Goal: Information Seeking & Learning: Learn about a topic

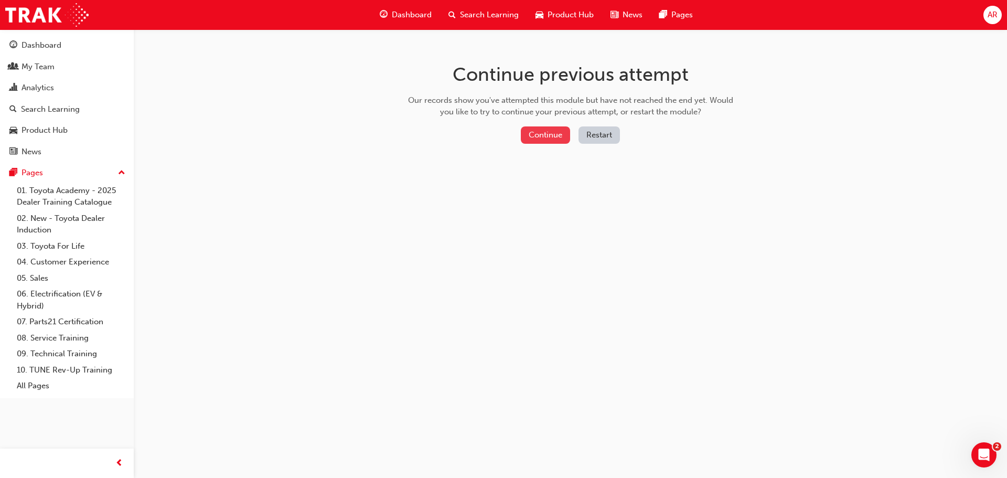
click at [550, 137] on button "Continue" at bounding box center [545, 134] width 49 height 17
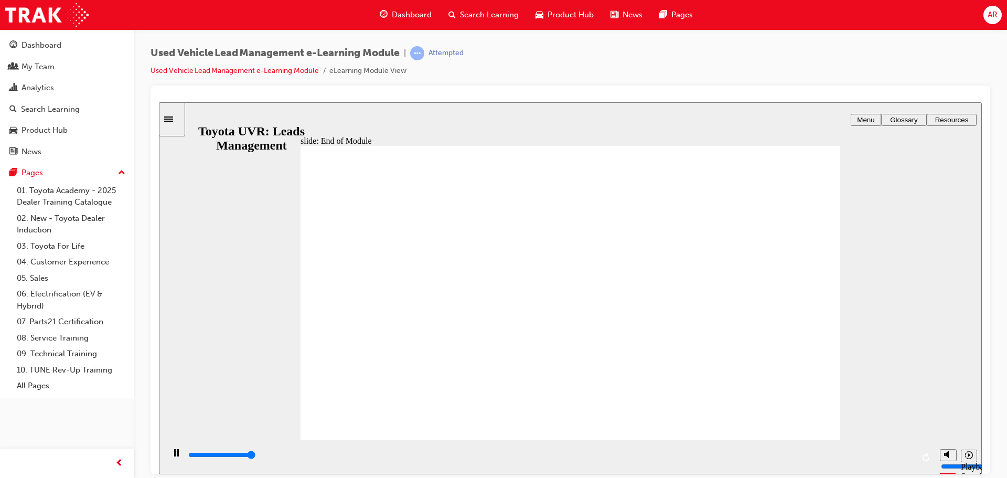
type input "10100"
click at [201, 66] on li "Used Vehicle Lead Management e-Learning Module" at bounding box center [239, 71] width 179 height 12
click at [341, 71] on li "eLearning Module View" at bounding box center [367, 71] width 77 height 12
click at [255, 69] on link "Used Vehicle Lead Management e-Learning Module" at bounding box center [234, 70] width 168 height 9
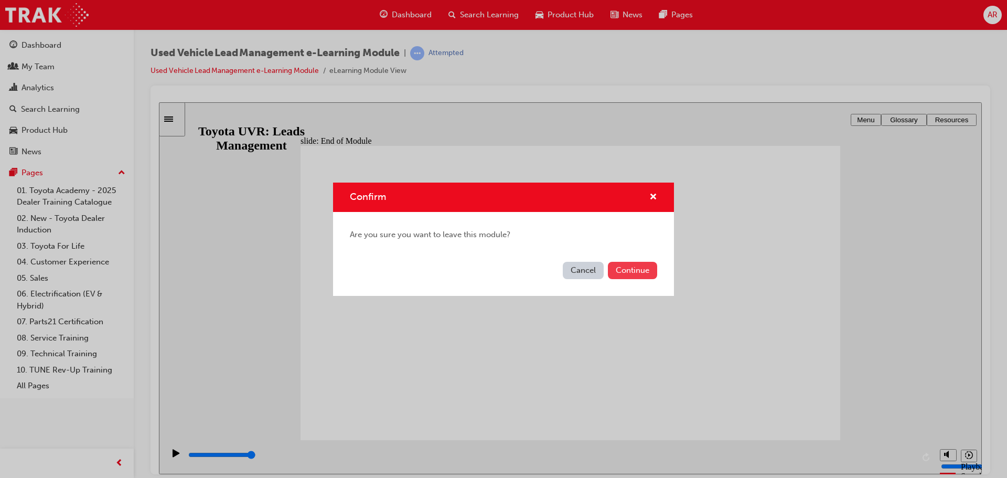
click at [617, 271] on button "Continue" at bounding box center [632, 270] width 49 height 17
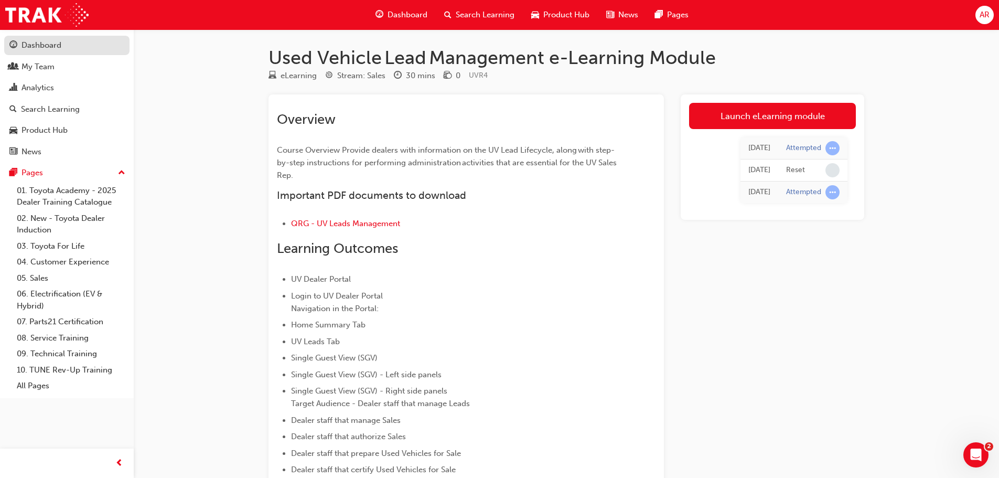
click at [41, 40] on div "Dashboard" at bounding box center [41, 45] width 40 height 12
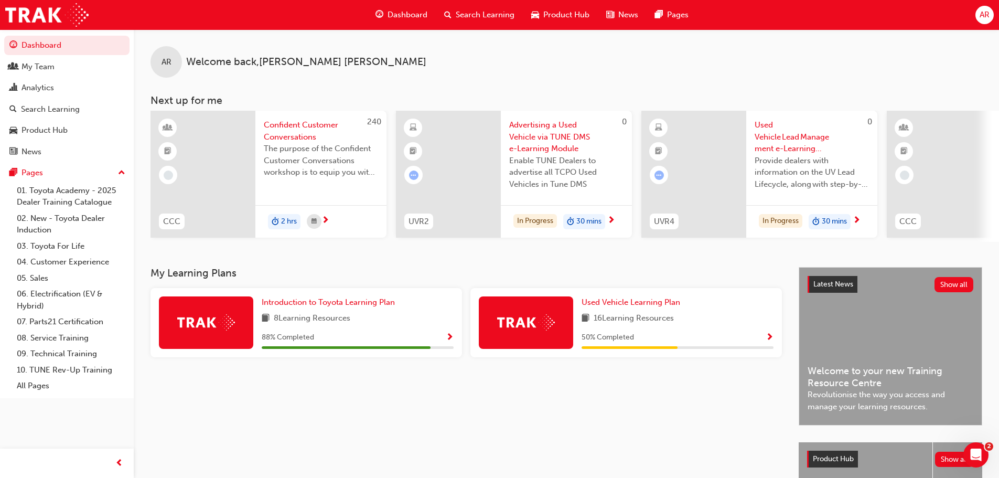
click at [524, 138] on span "Advertising a Used Vehicle via TUNE DMS e-Learning Module" at bounding box center [566, 137] width 114 height 36
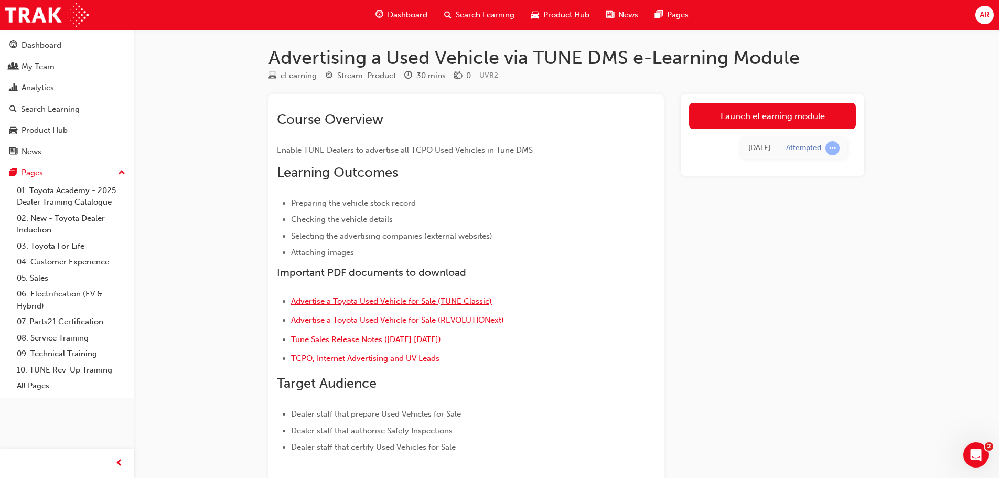
click at [346, 304] on span "Advertise a Toyota Used Vehicle for Sale (TUNE Classic)" at bounding box center [391, 300] width 201 height 9
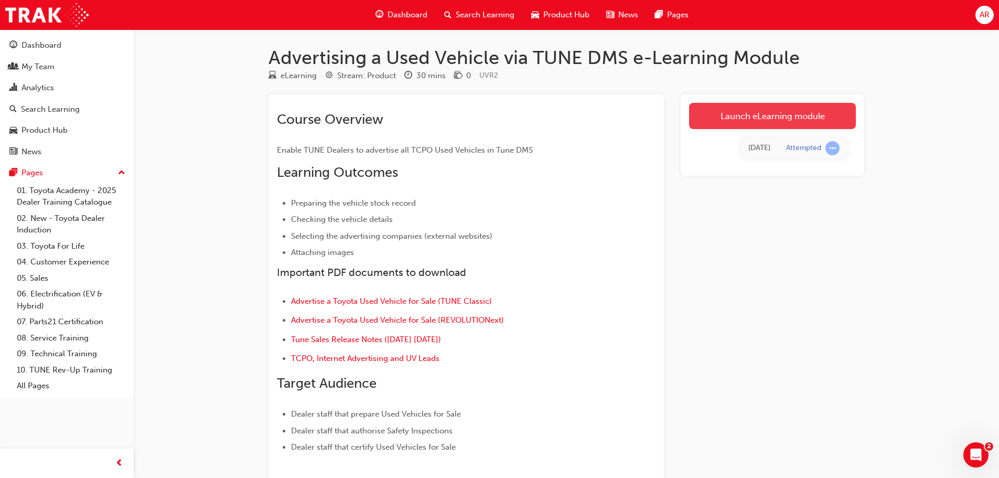
click at [746, 120] on link "Launch eLearning module" at bounding box center [772, 116] width 167 height 26
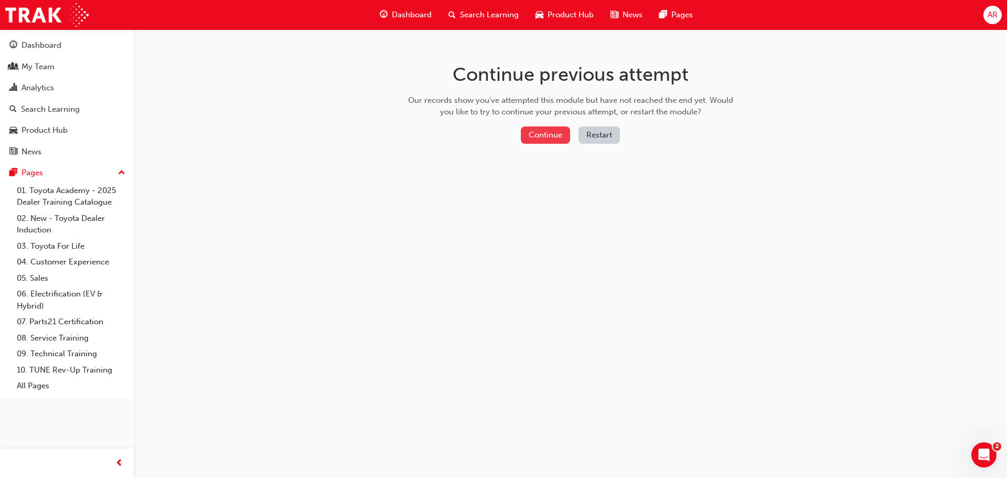
click at [554, 137] on button "Continue" at bounding box center [545, 134] width 49 height 17
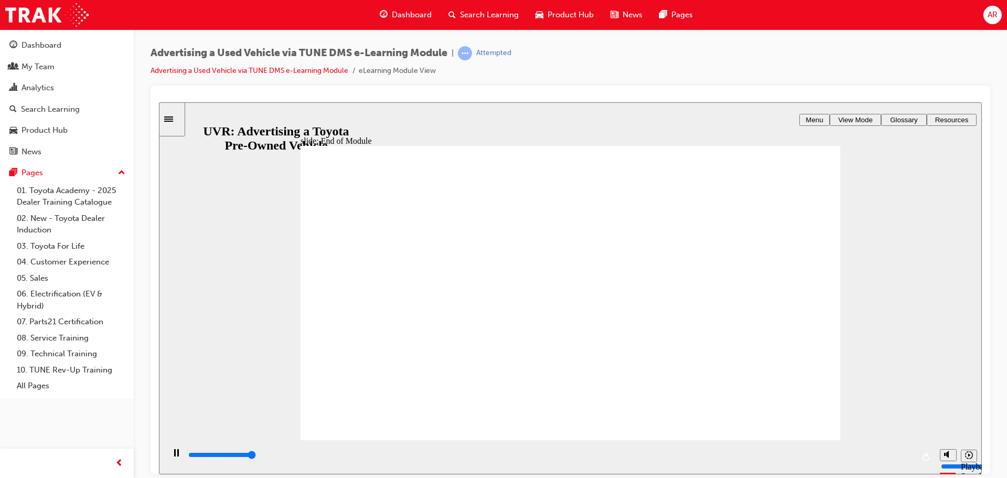
type input "8000"
drag, startPoint x: 804, startPoint y: 118, endPoint x: 811, endPoint y: 123, distance: 8.2
click at [805, 118] on span "Menu" at bounding box center [813, 119] width 17 height 8
click at [844, 117] on span "View Mode" at bounding box center [855, 119] width 35 height 8
click at [890, 117] on span "Glossary" at bounding box center [904, 119] width 28 height 8
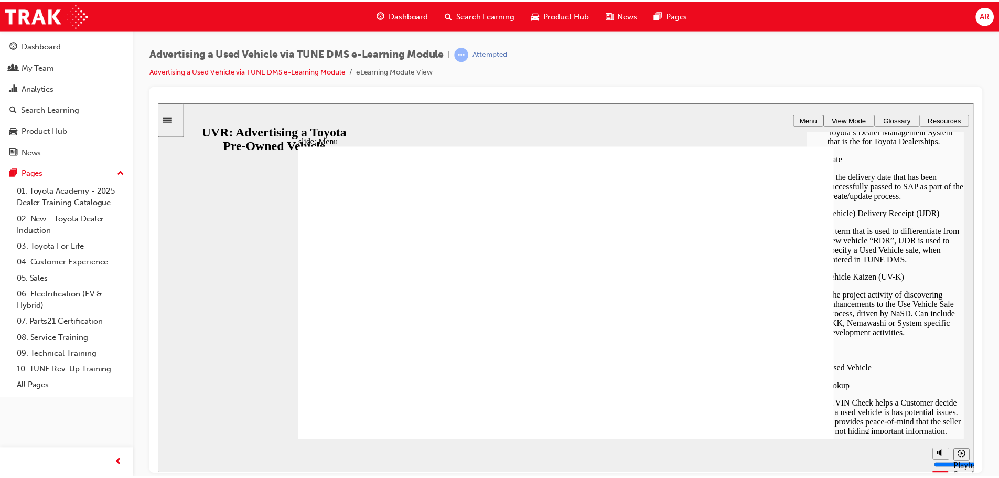
scroll to position [261, 0]
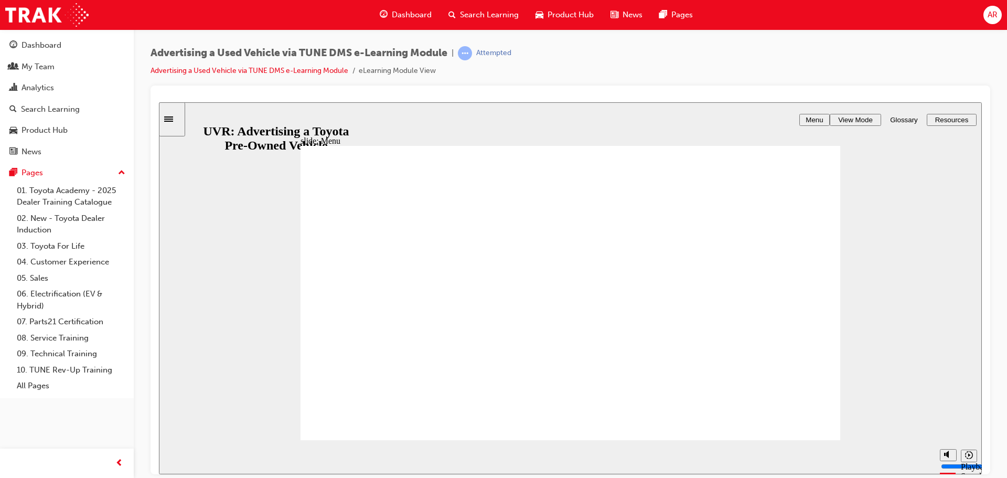
click at [936, 120] on span "Resources" at bounding box center [952, 119] width 34 height 8
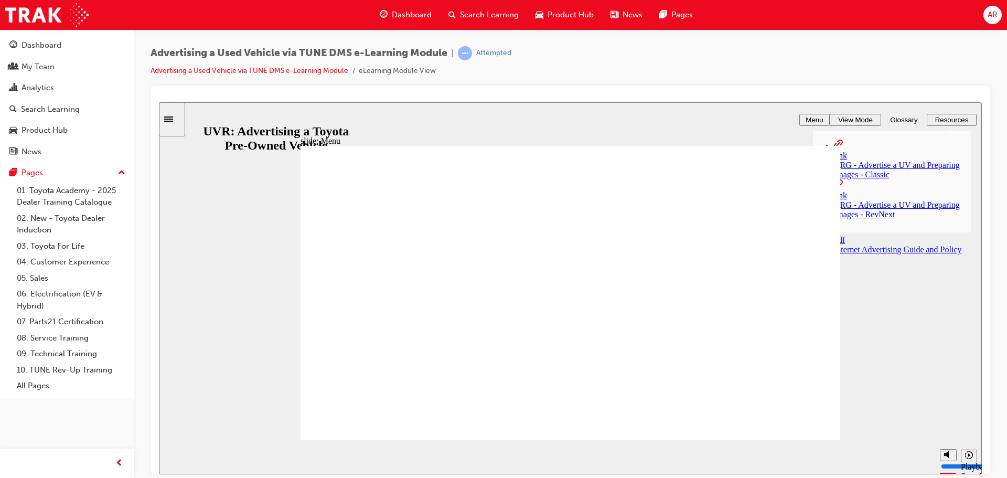
click at [874, 244] on div "Internet Advertising Guide and Policy" at bounding box center [902, 248] width 137 height 9
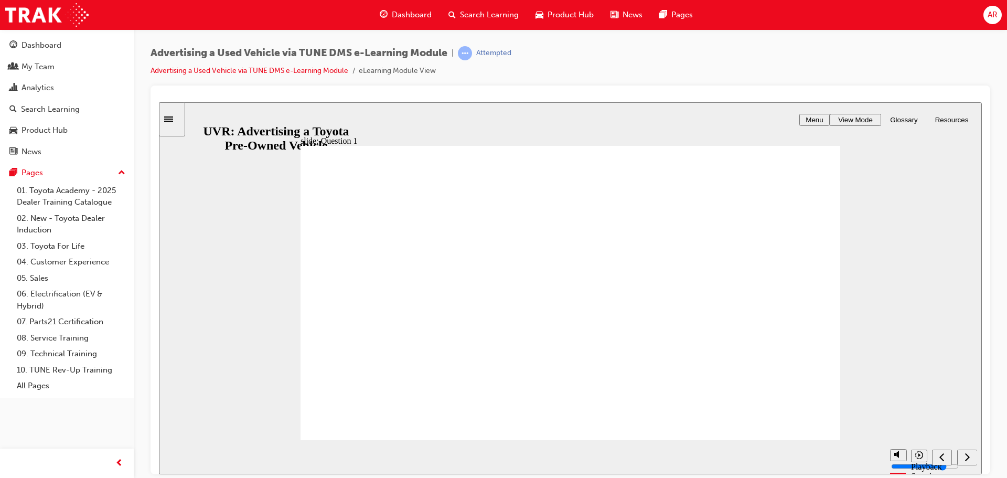
click at [969, 458] on div "next" at bounding box center [967, 456] width 12 height 11
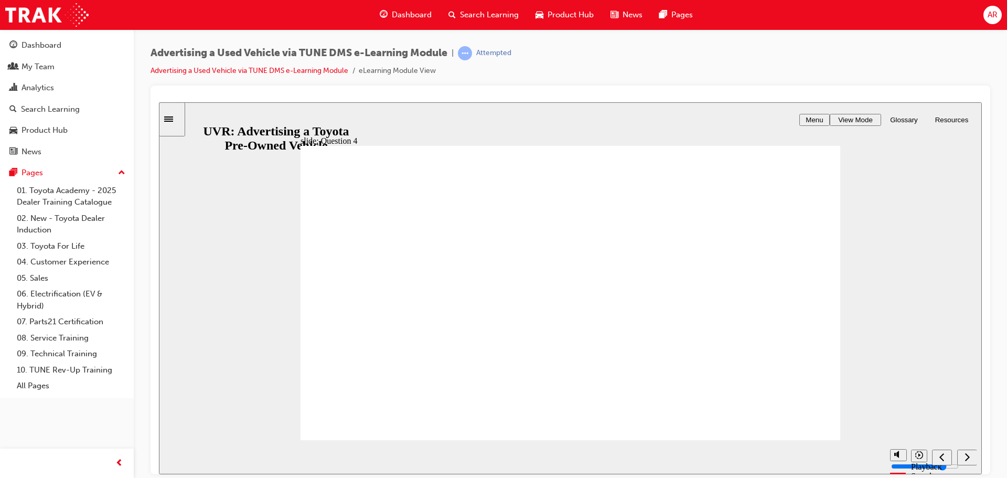
click at [969, 458] on div "next" at bounding box center [967, 456] width 12 height 11
type input "8000"
click at [294, 69] on link "Advertising a Used Vehicle via TUNE DMS e-Learning Module" at bounding box center [249, 70] width 198 height 9
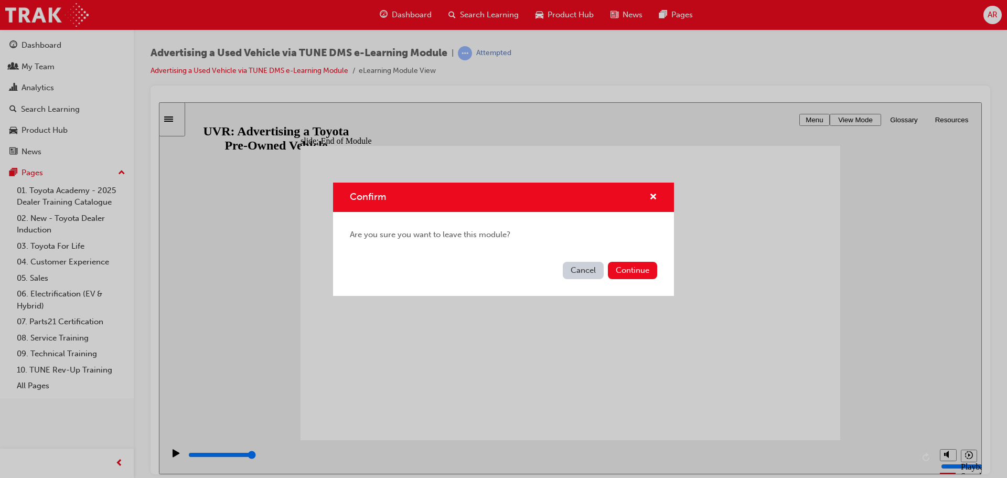
click at [296, 109] on div "Confirm Are you sure you want to leave this module? Cancel Continue" at bounding box center [503, 239] width 1007 height 478
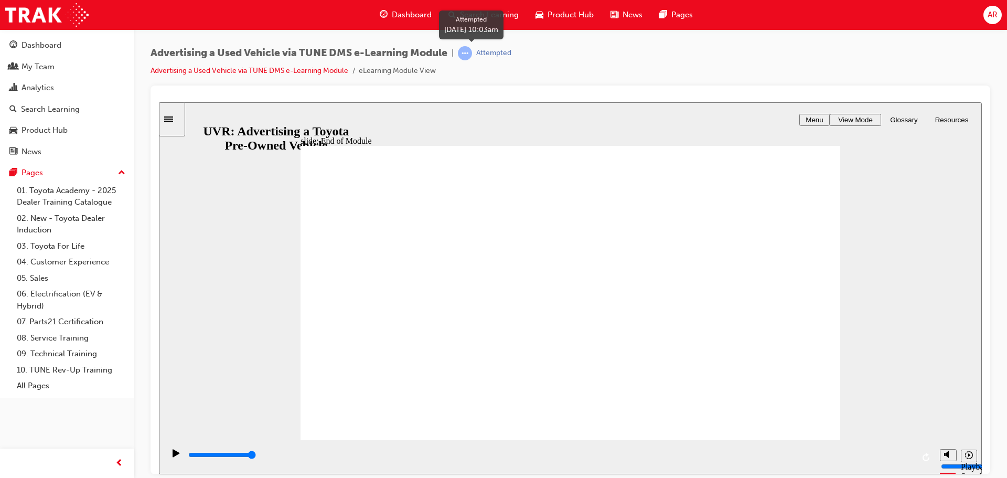
click at [467, 51] on span "learningRecordVerb_ATTEMPT-icon" at bounding box center [465, 53] width 14 height 14
click at [468, 51] on span "learningRecordVerb_ATTEMPT-icon" at bounding box center [465, 53] width 14 height 14
click at [502, 50] on div "Attempted" at bounding box center [493, 53] width 35 height 10
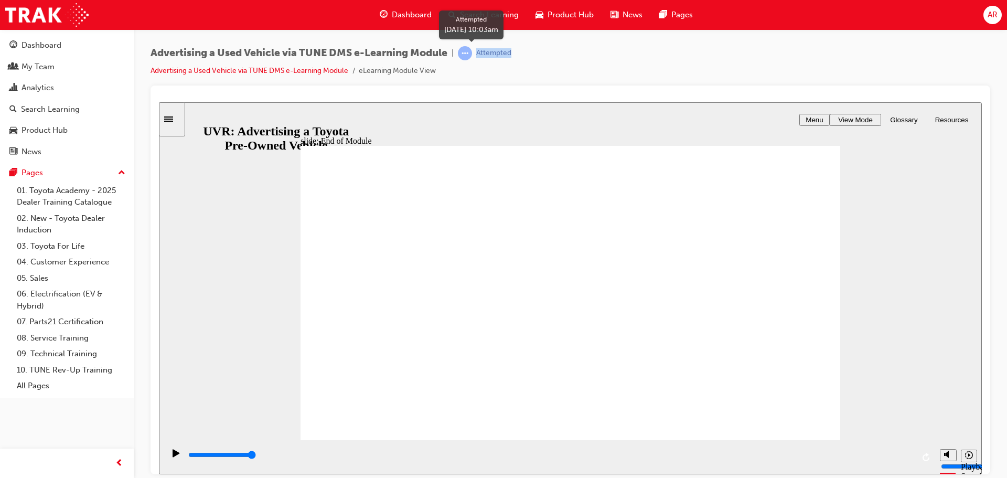
click at [502, 50] on div "Attempted" at bounding box center [493, 53] width 35 height 10
click at [462, 106] on div "slide: End of Module Rectangle 1 CONGRATULATIONS! You have finished the Adverti…" at bounding box center [570, 288] width 823 height 372
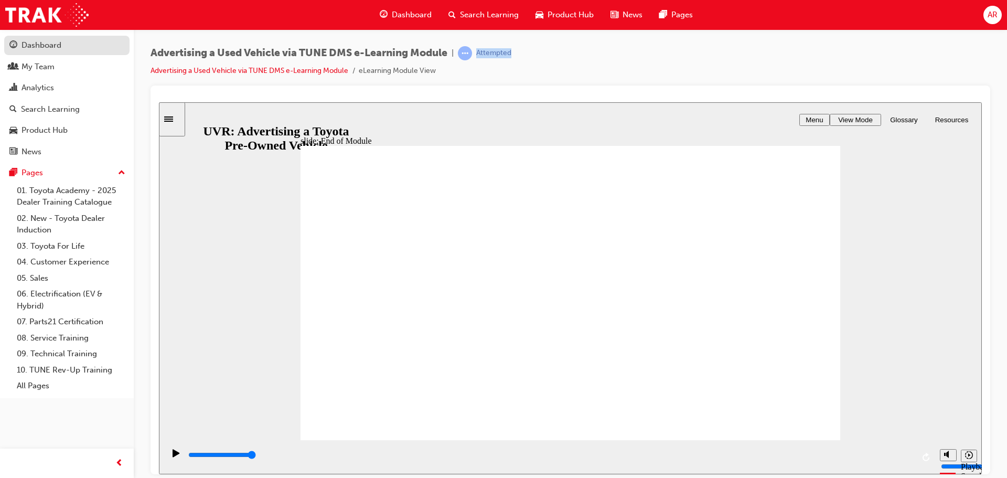
click at [39, 45] on div "Dashboard" at bounding box center [41, 45] width 40 height 12
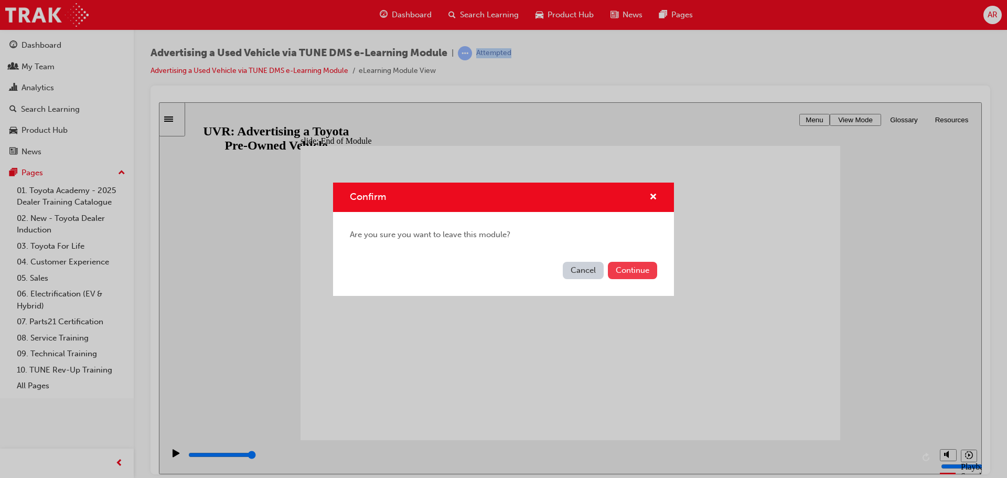
click at [631, 268] on button "Continue" at bounding box center [632, 270] width 49 height 17
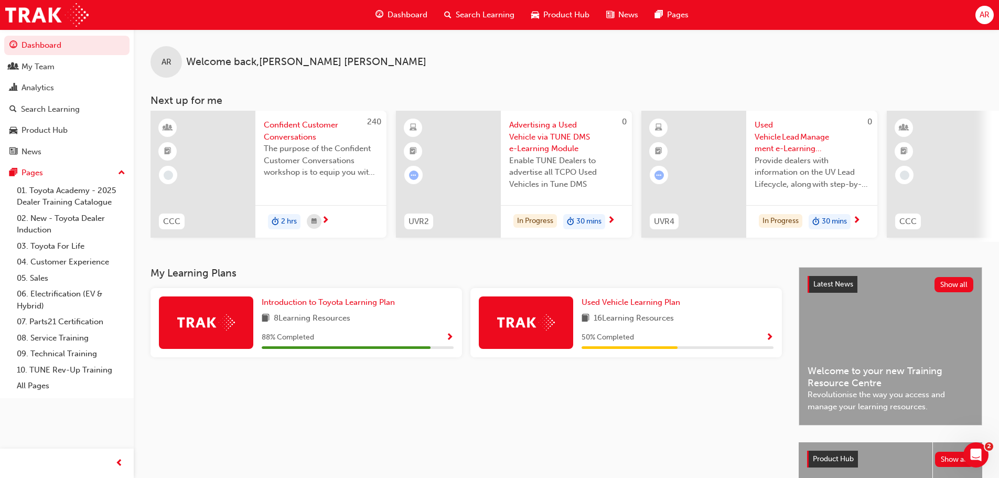
click at [769, 338] on span "Show Progress" at bounding box center [769, 337] width 8 height 9
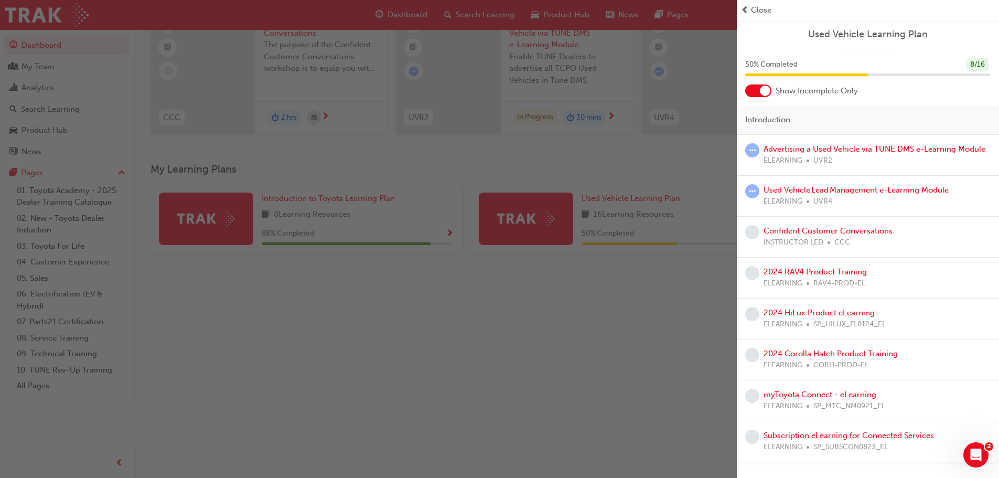
scroll to position [105, 0]
click at [782, 275] on link "2024 RAV4 Product Training" at bounding box center [814, 271] width 103 height 9
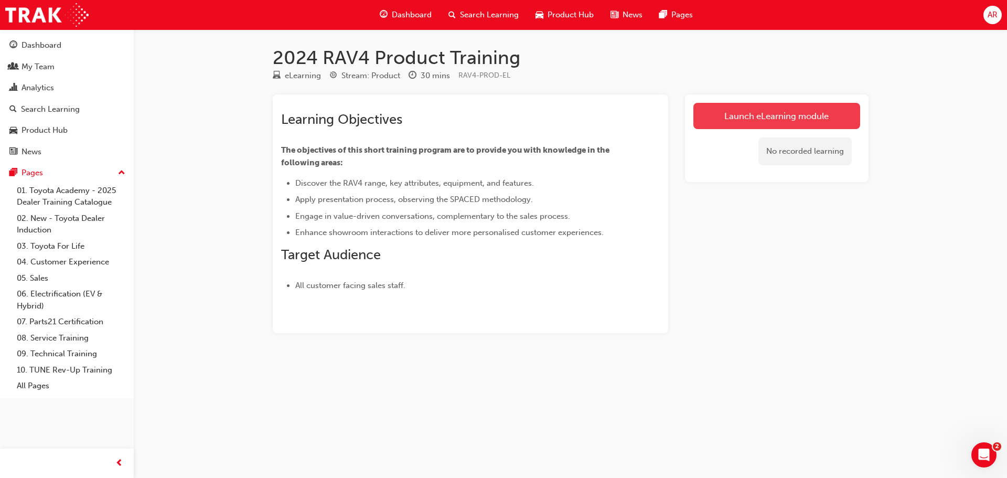
click at [757, 111] on link "Launch eLearning module" at bounding box center [776, 116] width 167 height 26
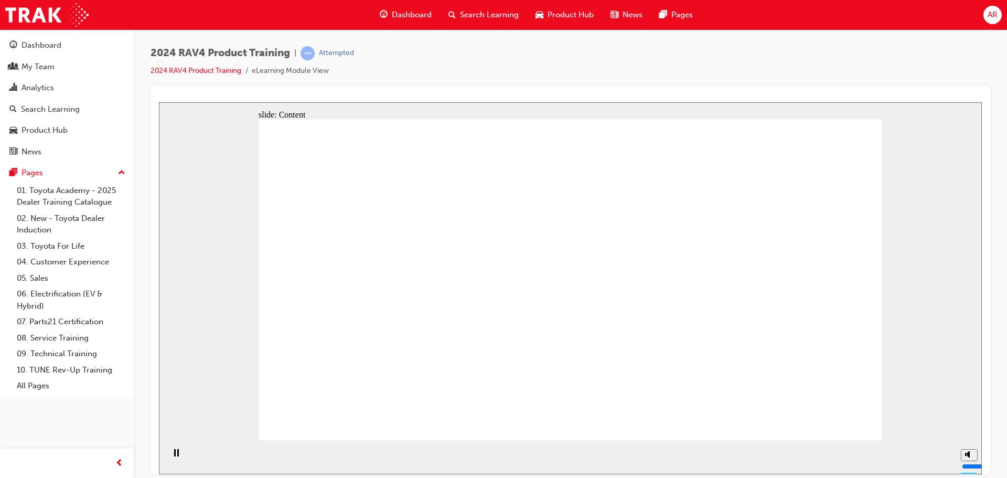
drag, startPoint x: 703, startPoint y: 231, endPoint x: 695, endPoint y: 271, distance: 40.7
drag, startPoint x: 821, startPoint y: 419, endPoint x: 808, endPoint y: 419, distance: 12.6
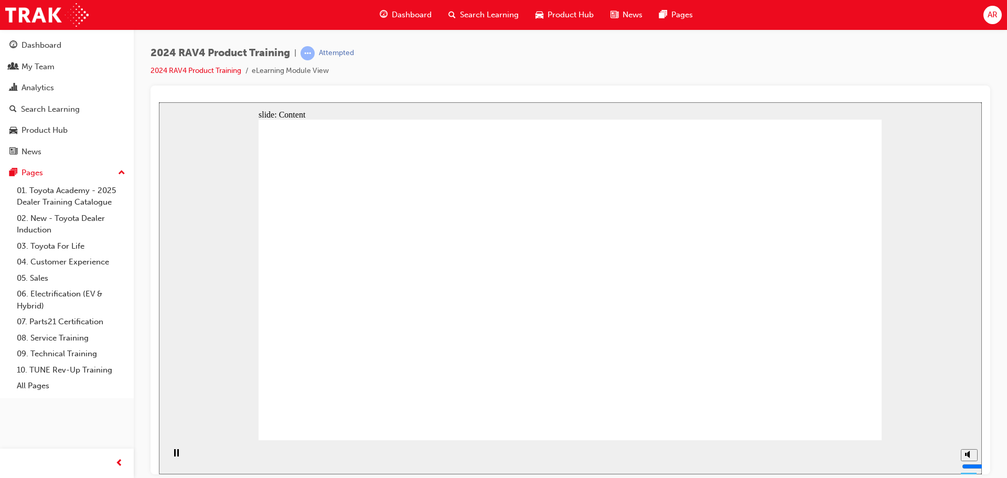
drag, startPoint x: 390, startPoint y: 225, endPoint x: 430, endPoint y: 371, distance: 151.7
drag, startPoint x: 449, startPoint y: 283, endPoint x: 452, endPoint y: 326, distance: 43.1
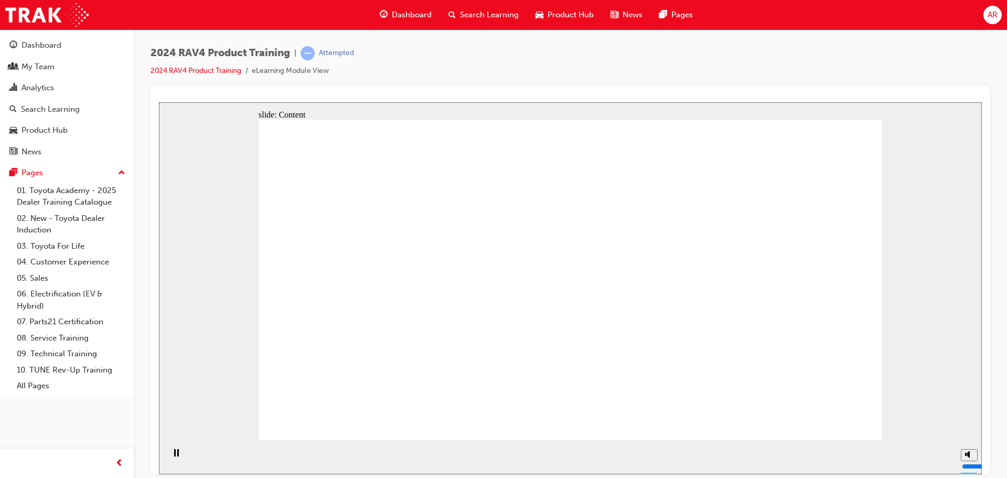
drag, startPoint x: 505, startPoint y: 265, endPoint x: 493, endPoint y: 313, distance: 49.2
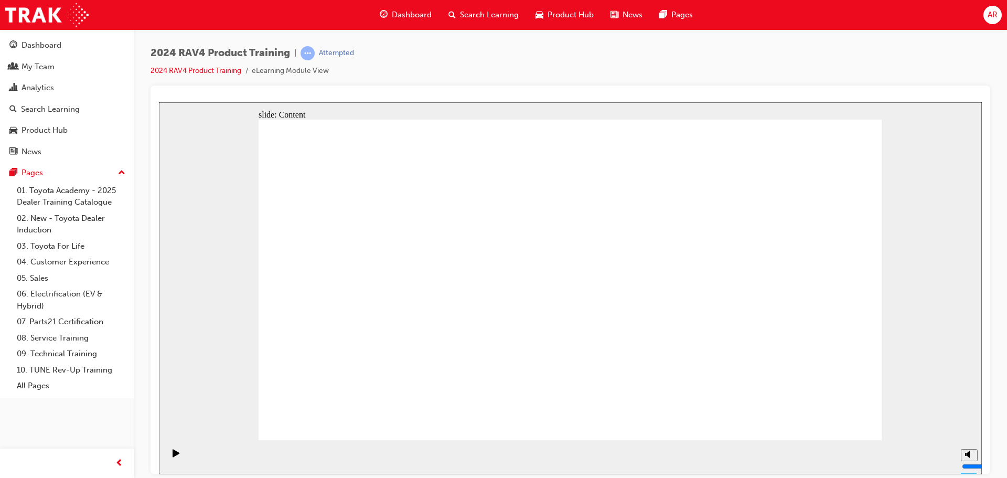
drag, startPoint x: 824, startPoint y: 407, endPoint x: 825, endPoint y: 414, distance: 6.4
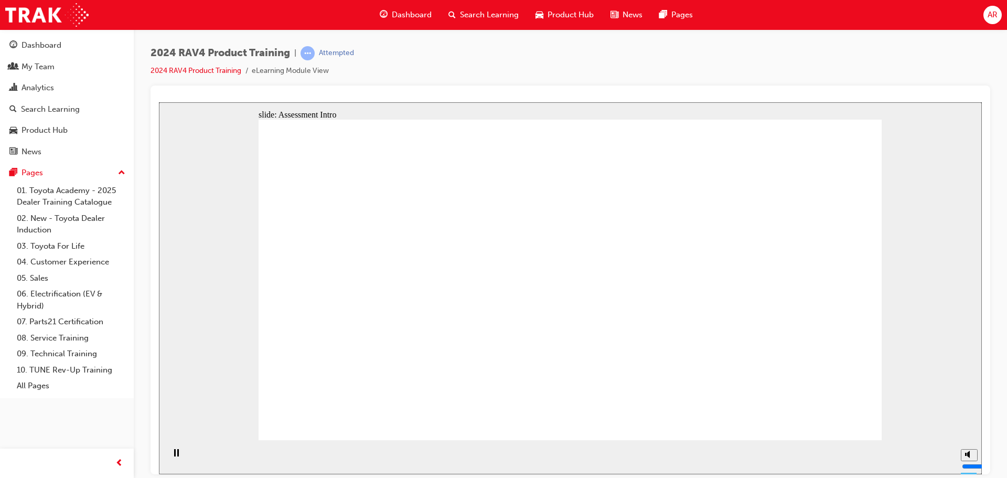
radio input "true"
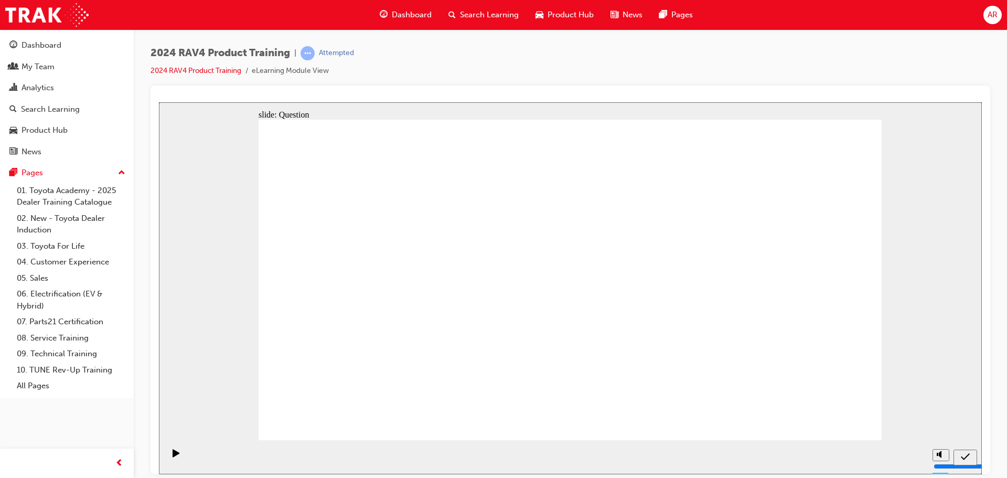
radio input "true"
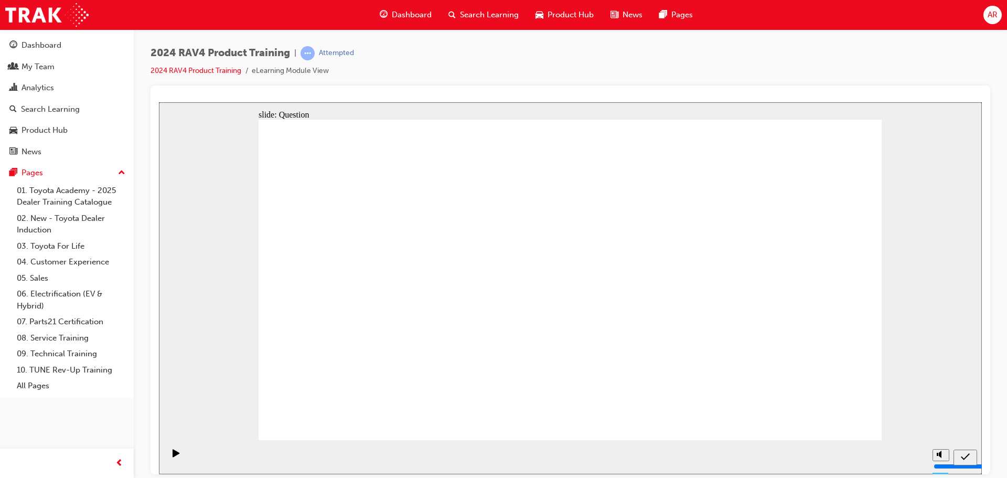
radio input "true"
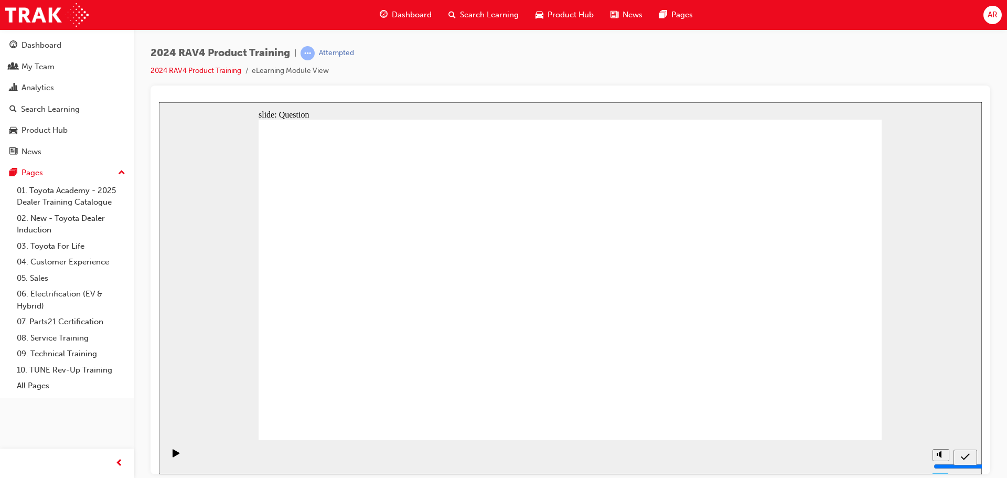
radio input "true"
drag, startPoint x: 576, startPoint y: 350, endPoint x: 570, endPoint y: 353, distance: 6.1
drag, startPoint x: 603, startPoint y: 265, endPoint x: 358, endPoint y: 372, distance: 267.5
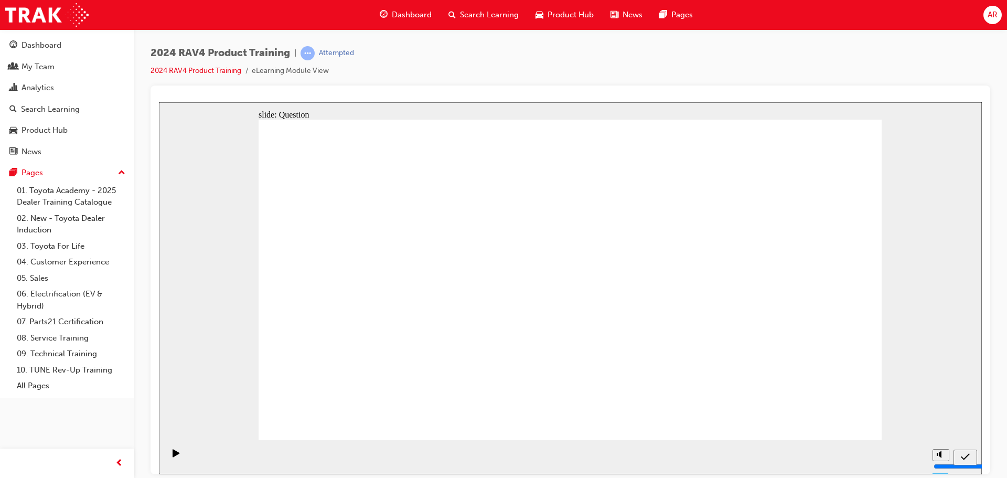
drag, startPoint x: 753, startPoint y: 266, endPoint x: 490, endPoint y: 378, distance: 285.9
drag, startPoint x: 515, startPoint y: 263, endPoint x: 736, endPoint y: 370, distance: 245.3
drag, startPoint x: 354, startPoint y: 236, endPoint x: 608, endPoint y: 348, distance: 277.0
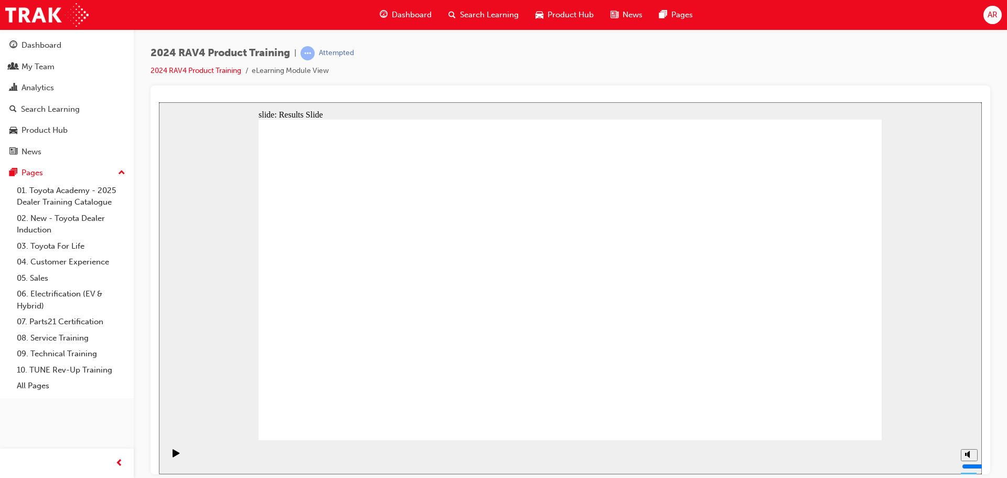
radio input "true"
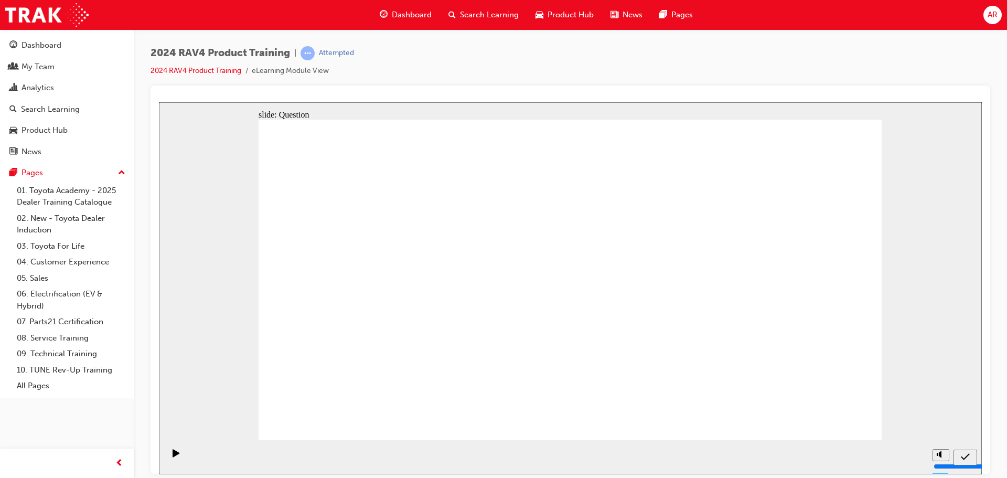
radio input "true"
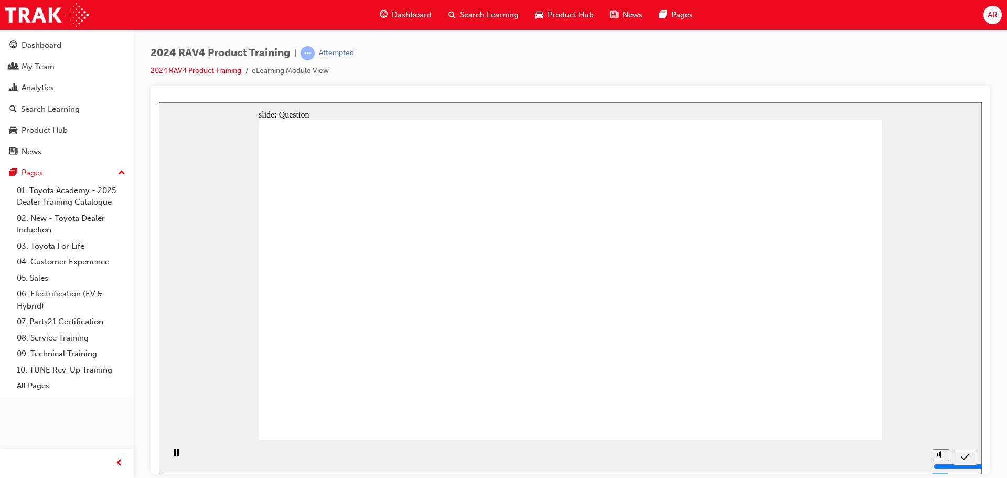
radio input "true"
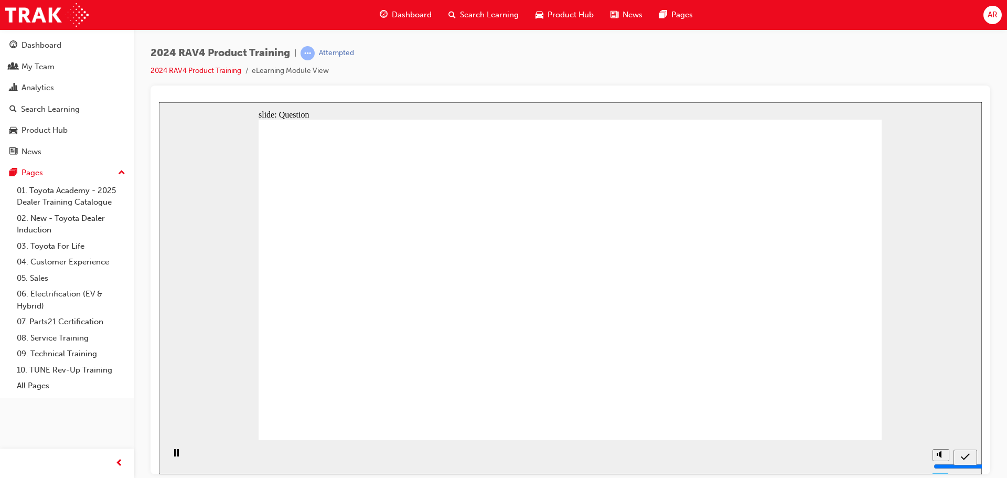
drag, startPoint x: 604, startPoint y: 269, endPoint x: 397, endPoint y: 380, distance: 234.8
drag, startPoint x: 734, startPoint y: 244, endPoint x: 503, endPoint y: 351, distance: 254.5
drag, startPoint x: 502, startPoint y: 268, endPoint x: 711, endPoint y: 362, distance: 228.8
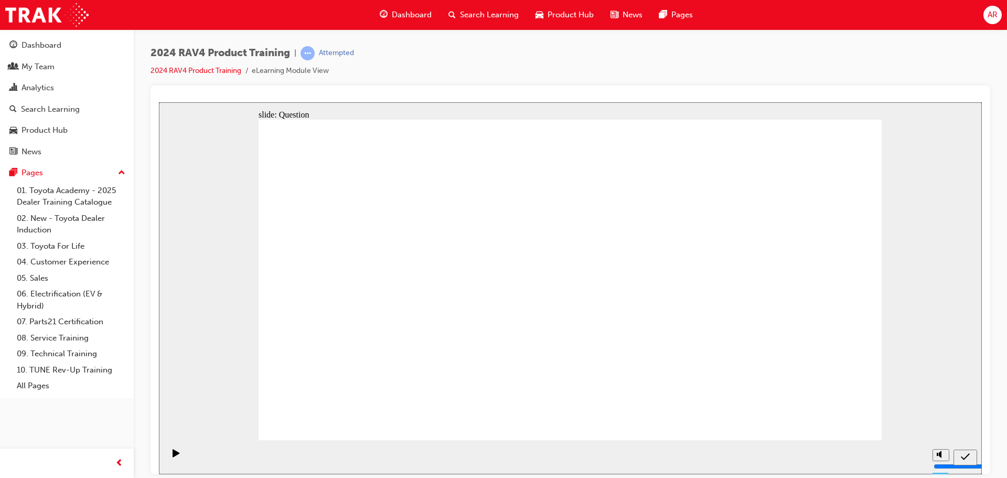
drag, startPoint x: 396, startPoint y: 266, endPoint x: 631, endPoint y: 377, distance: 260.3
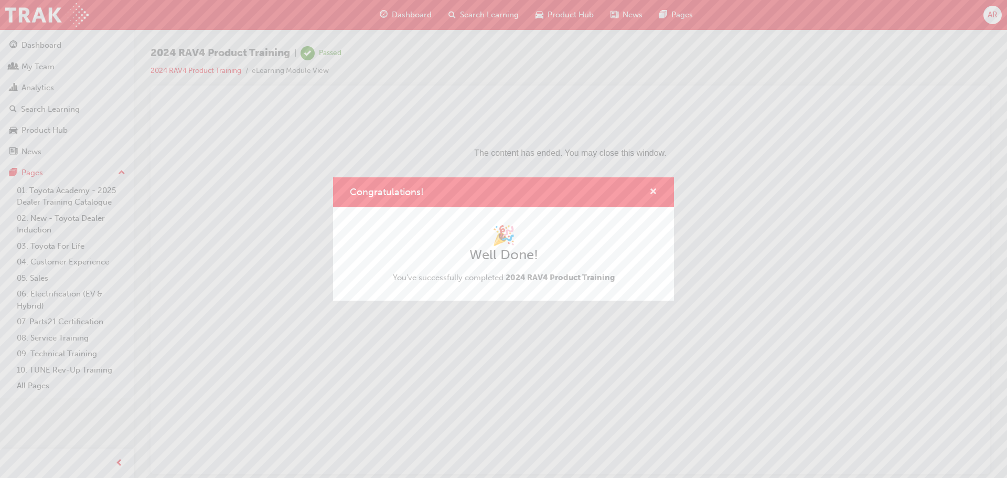
click at [650, 195] on span "cross-icon" at bounding box center [653, 192] width 8 height 9
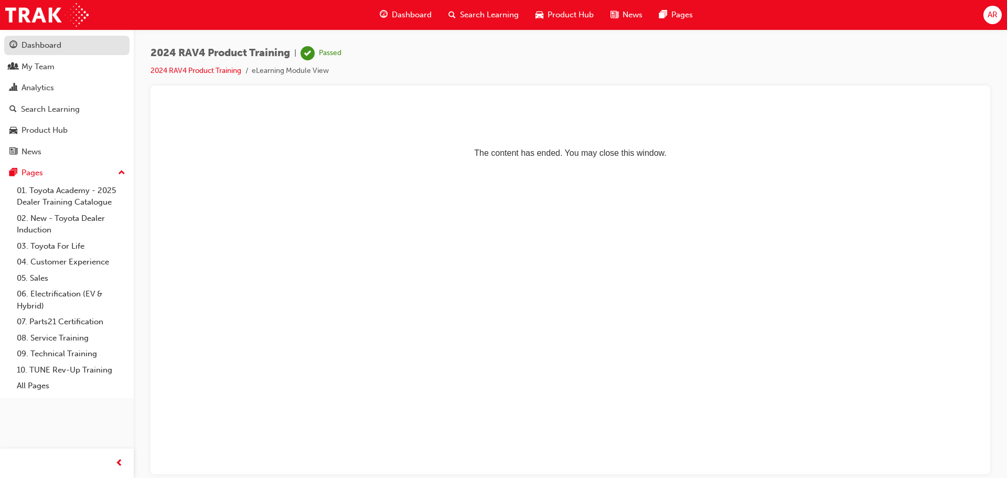
drag, startPoint x: 53, startPoint y: 42, endPoint x: 58, endPoint y: 61, distance: 19.5
click at [53, 43] on div "Dashboard" at bounding box center [41, 45] width 40 height 12
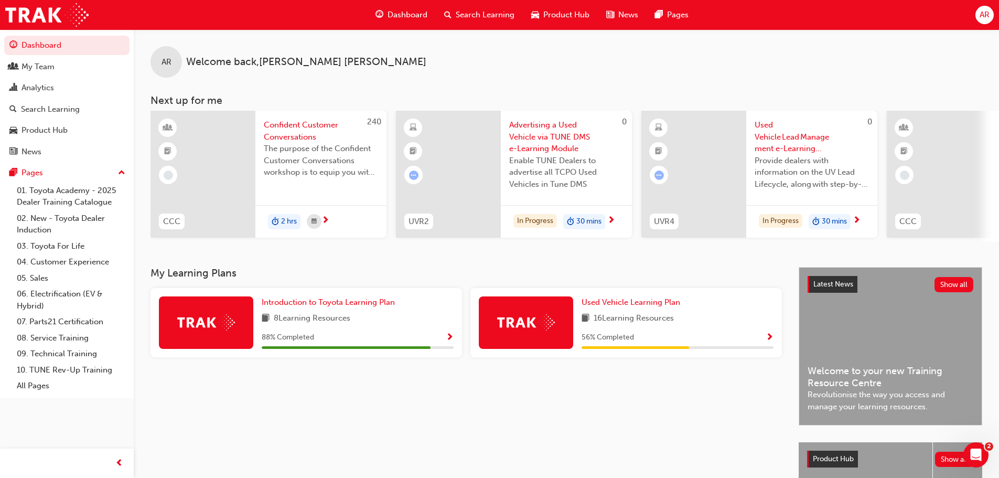
click at [769, 340] on span "Show Progress" at bounding box center [769, 337] width 8 height 9
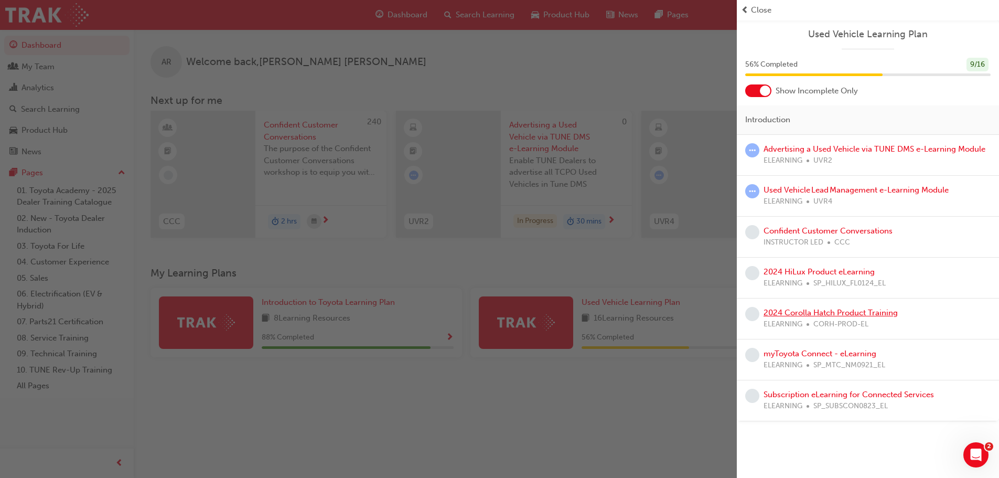
click at [786, 310] on link "2024 Corolla Hatch Product Training" at bounding box center [830, 312] width 134 height 9
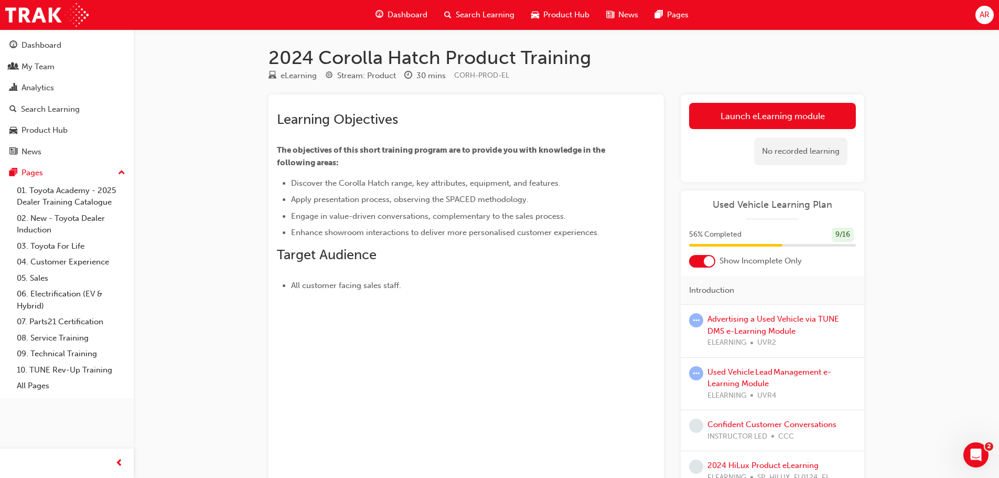
click at [774, 111] on link "Launch eLearning module" at bounding box center [772, 116] width 167 height 26
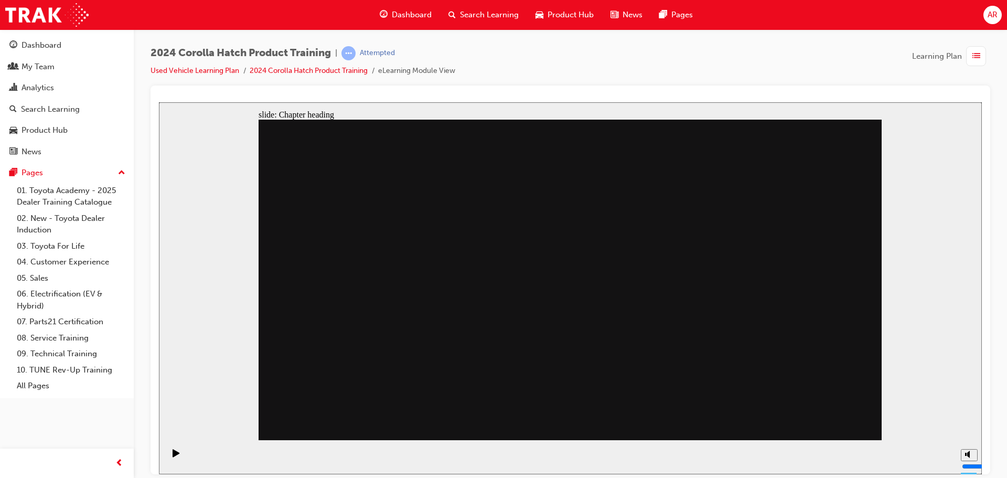
drag, startPoint x: 816, startPoint y: 408, endPoint x: 817, endPoint y: 414, distance: 6.4
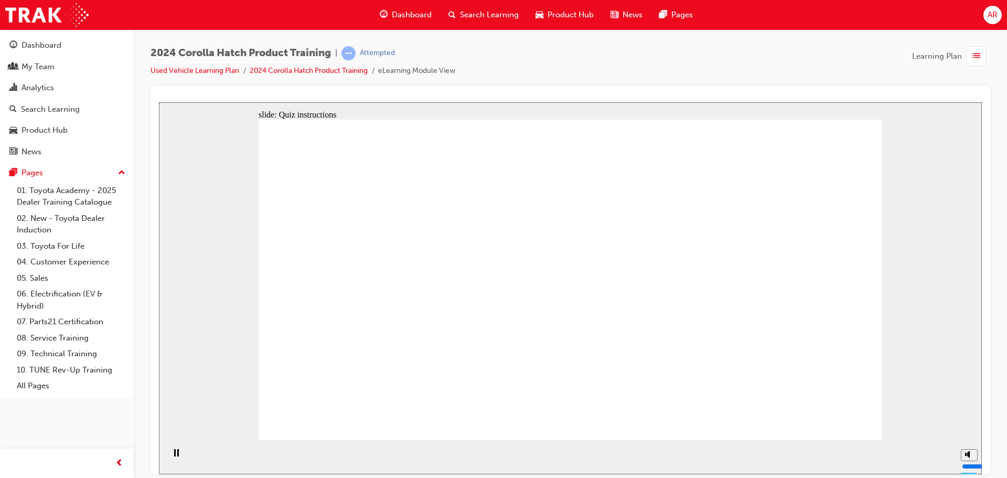
radio input "true"
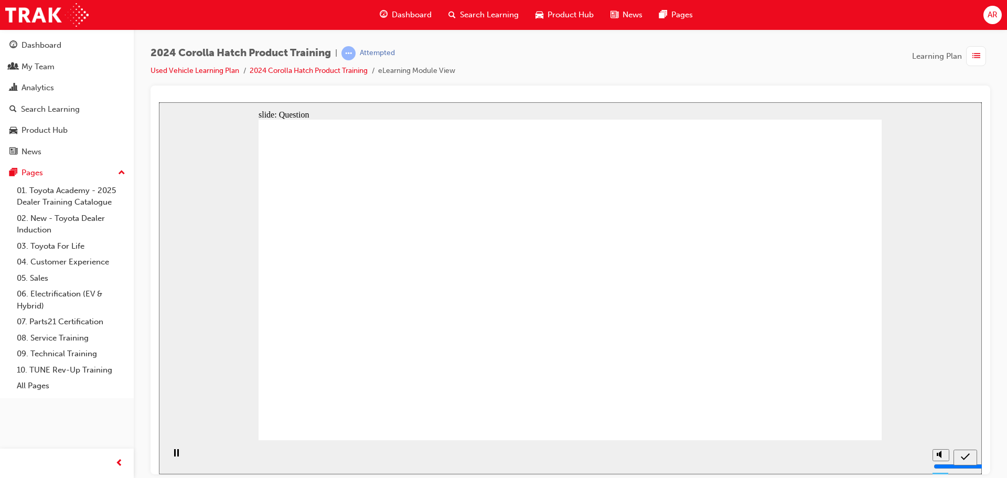
radio input "true"
drag, startPoint x: 827, startPoint y: 409, endPoint x: 832, endPoint y: 420, distance: 11.3
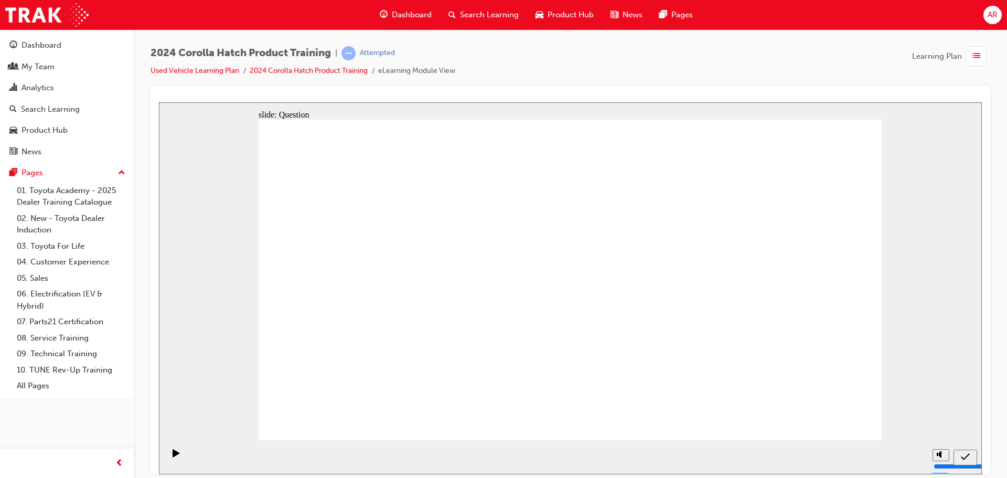
radio input "true"
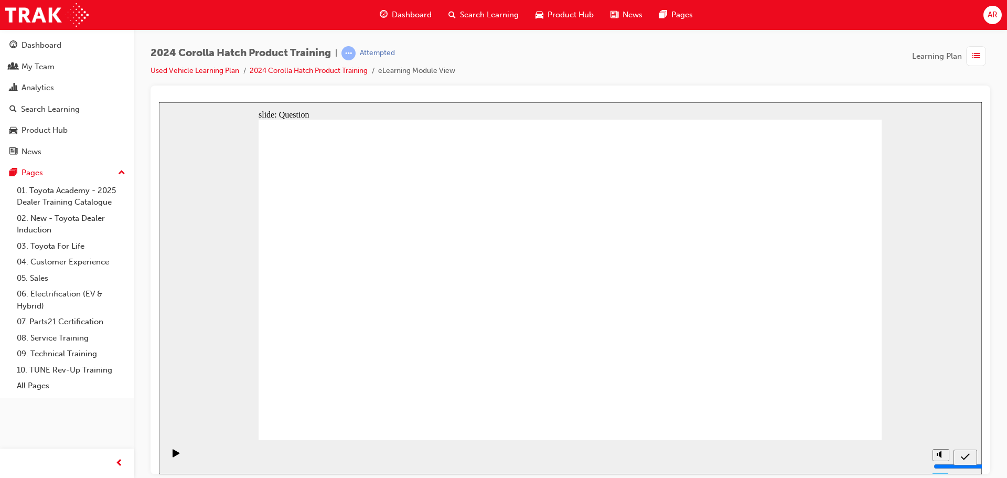
radio input "true"
drag, startPoint x: 489, startPoint y: 264, endPoint x: 373, endPoint y: 367, distance: 154.9
drag, startPoint x: 675, startPoint y: 264, endPoint x: 578, endPoint y: 369, distance: 142.1
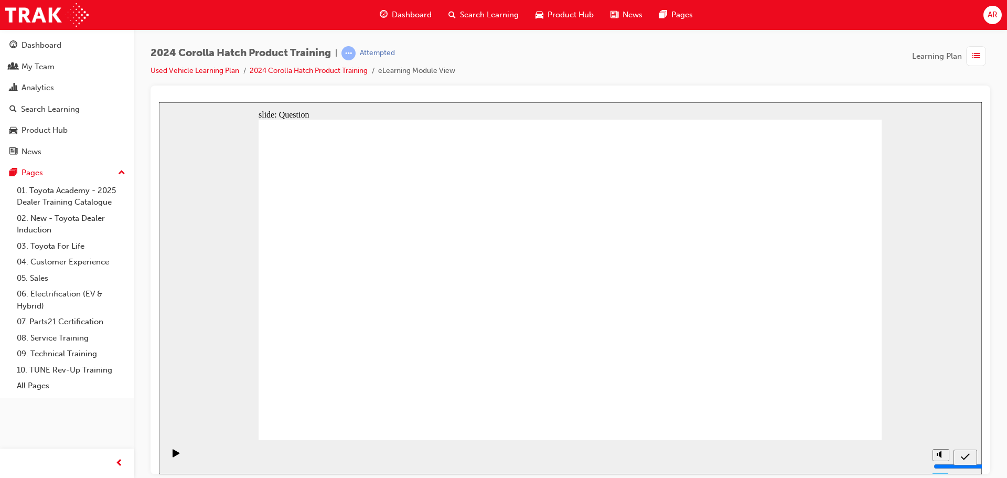
drag, startPoint x: 566, startPoint y: 259, endPoint x: 673, endPoint y: 356, distance: 144.8
drag, startPoint x: 762, startPoint y: 255, endPoint x: 759, endPoint y: 348, distance: 93.4
drag, startPoint x: 355, startPoint y: 266, endPoint x: 483, endPoint y: 366, distance: 162.5
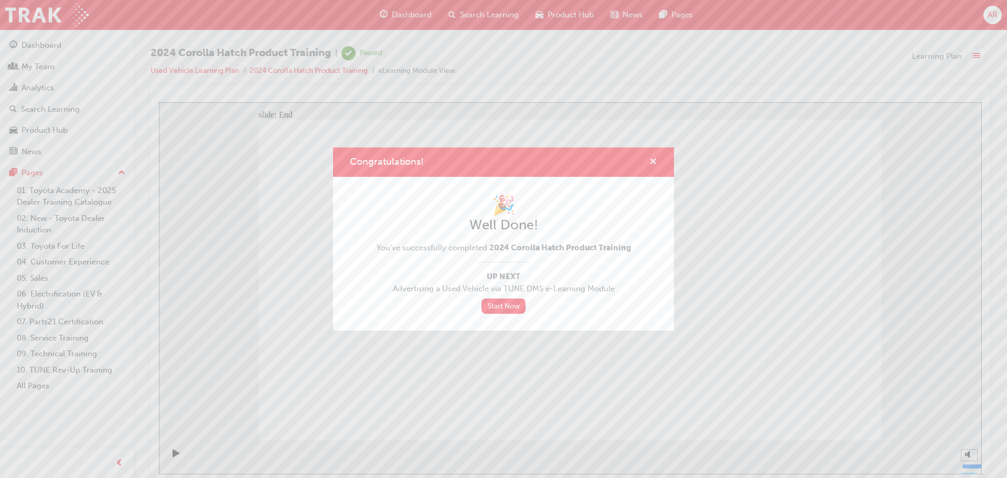
click at [651, 158] on span "cross-icon" at bounding box center [653, 162] width 8 height 9
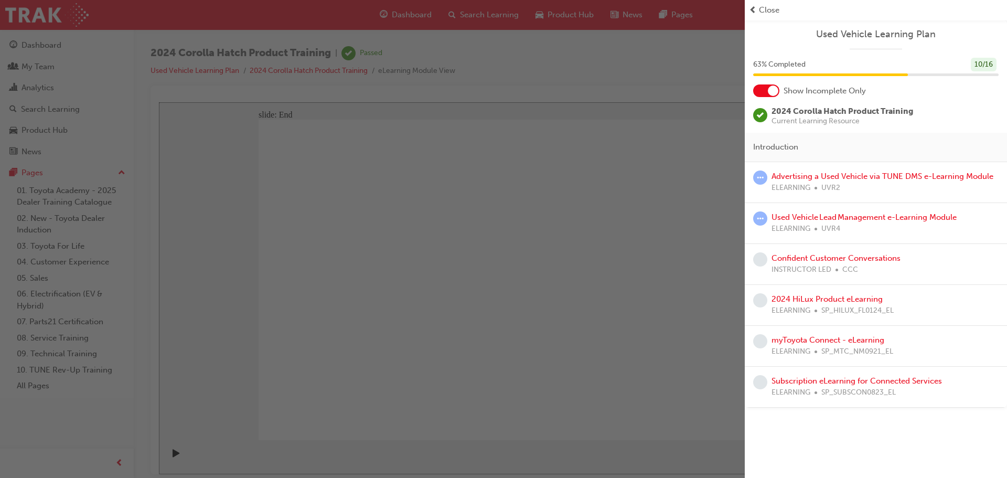
click at [754, 5] on span "prev-icon" at bounding box center [753, 10] width 8 height 12
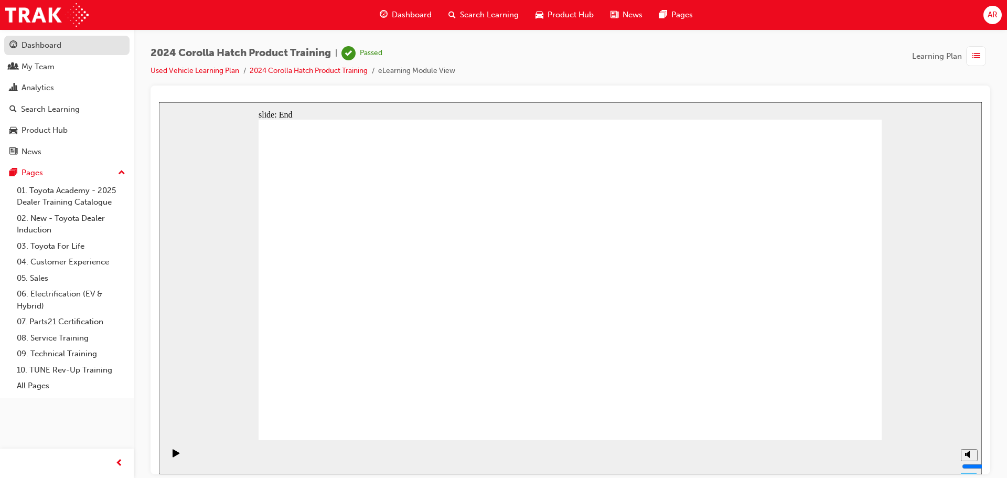
click at [35, 51] on div "Dashboard" at bounding box center [41, 45] width 40 height 12
